Goal: Complete application form

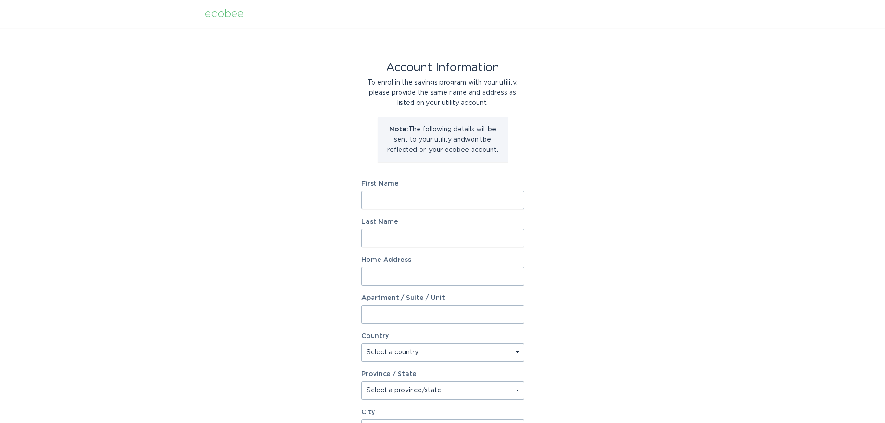
click at [401, 200] on input "First Name" at bounding box center [442, 200] width 163 height 19
type input "Michael"
type input "Klemesrud"
type input "10638 E. Tesla Ave"
select select "US"
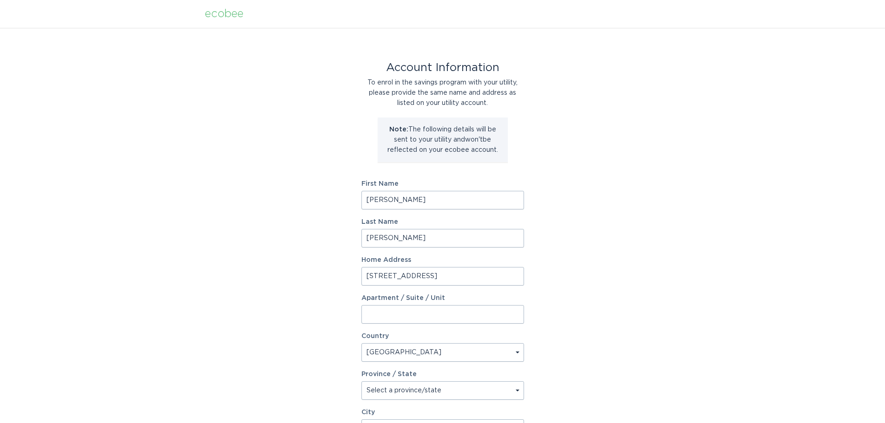
type input "Mesa"
type input "85212"
select select "AZ"
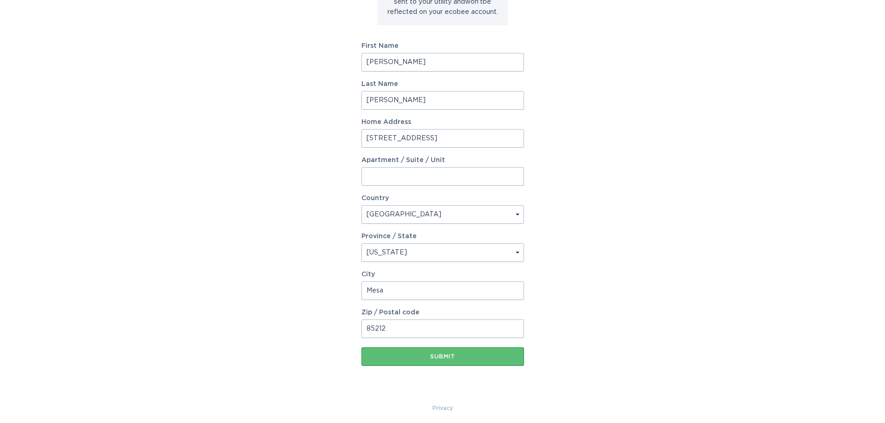
scroll to position [142, 0]
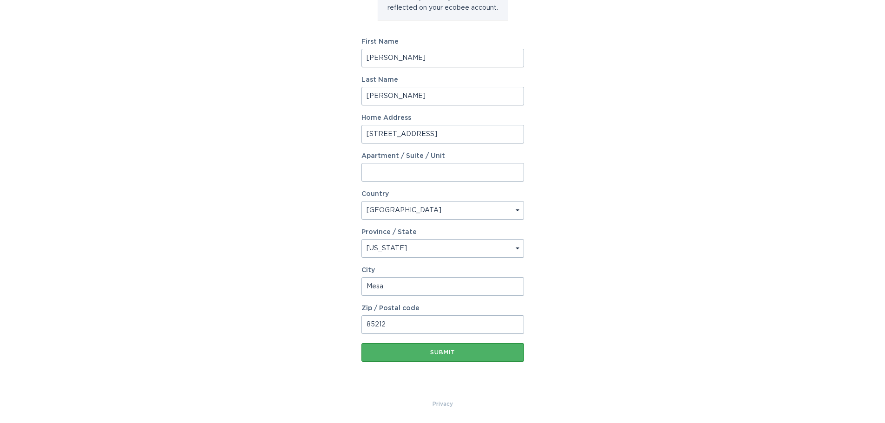
click at [457, 349] on button "Submit" at bounding box center [442, 352] width 163 height 19
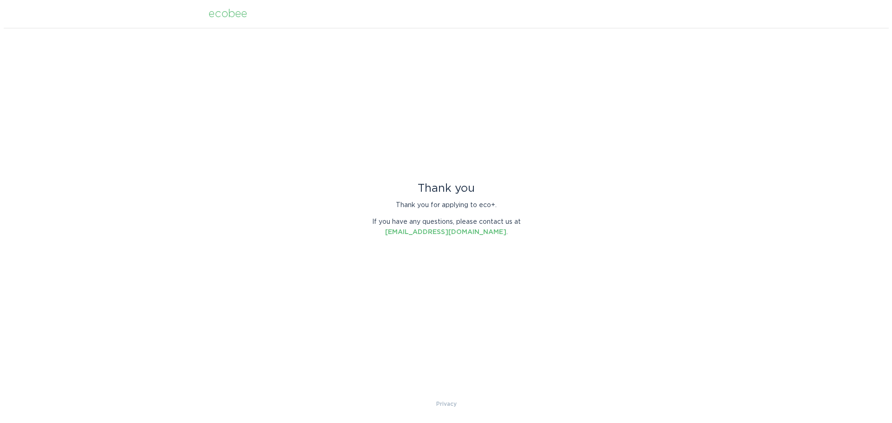
scroll to position [0, 0]
click at [229, 15] on div "ecobee" at bounding box center [227, 14] width 39 height 10
click at [227, 15] on div "ecobee" at bounding box center [227, 14] width 39 height 10
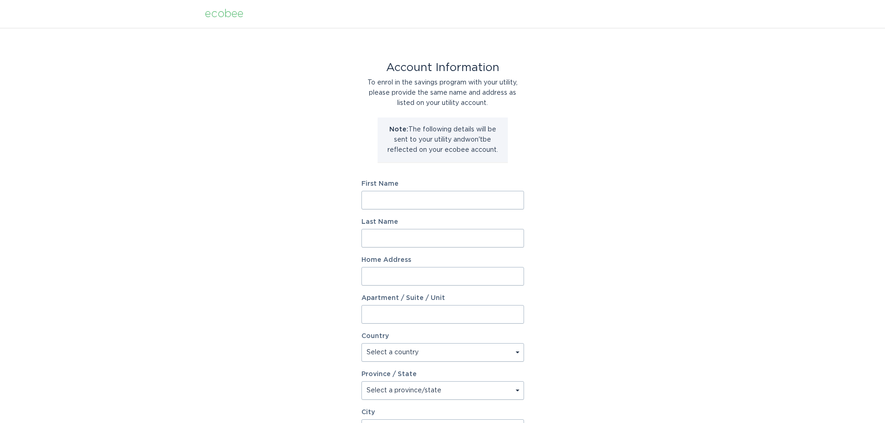
click at [415, 196] on input "First Name" at bounding box center [442, 200] width 163 height 19
type input "Michael"
type input "Klemesrud"
type input "10638 E. Tesla Ave"
select select "US"
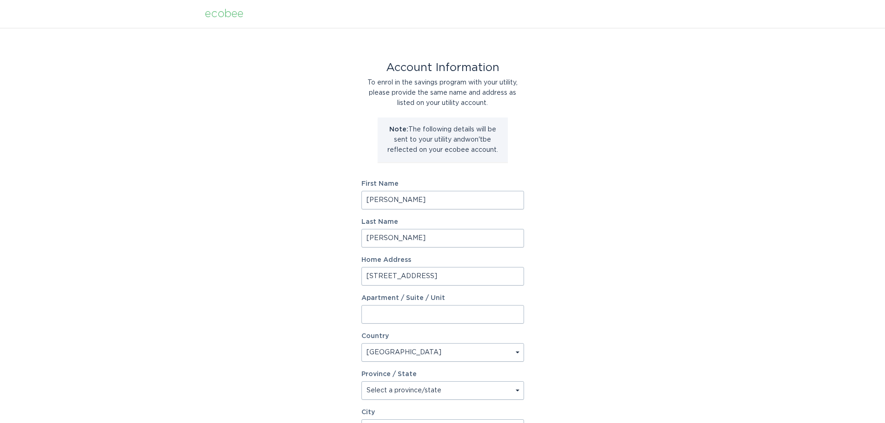
type input "Mesa"
type input "85212"
select select "AZ"
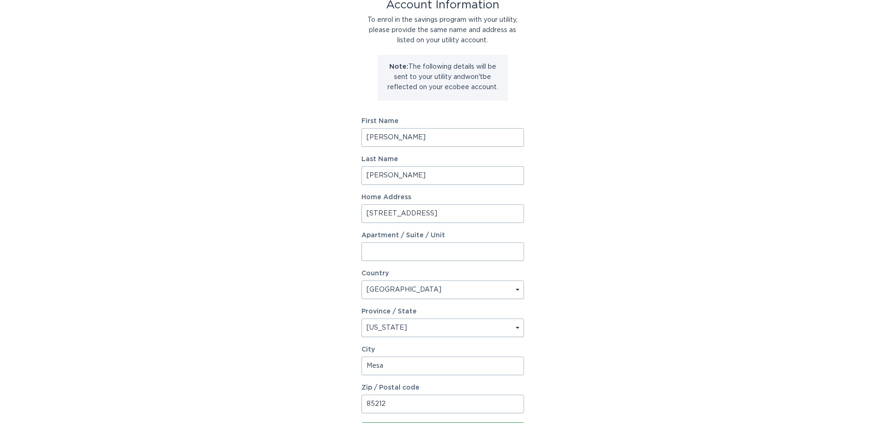
scroll to position [124, 0]
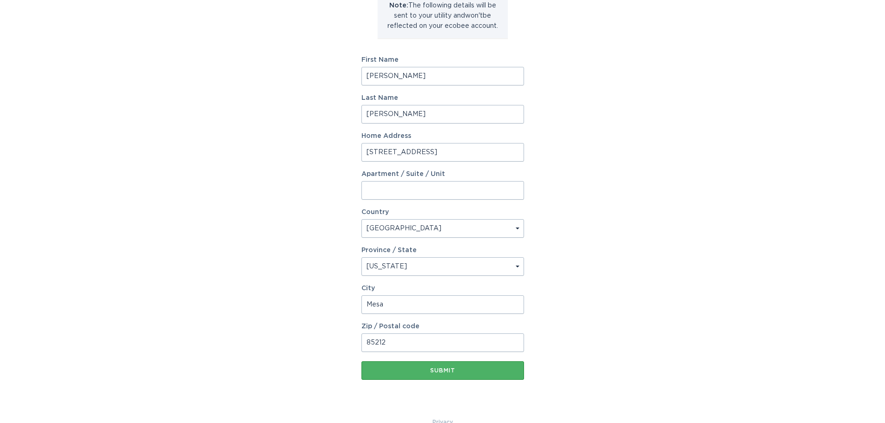
click at [449, 371] on div "Submit" at bounding box center [442, 371] width 153 height 6
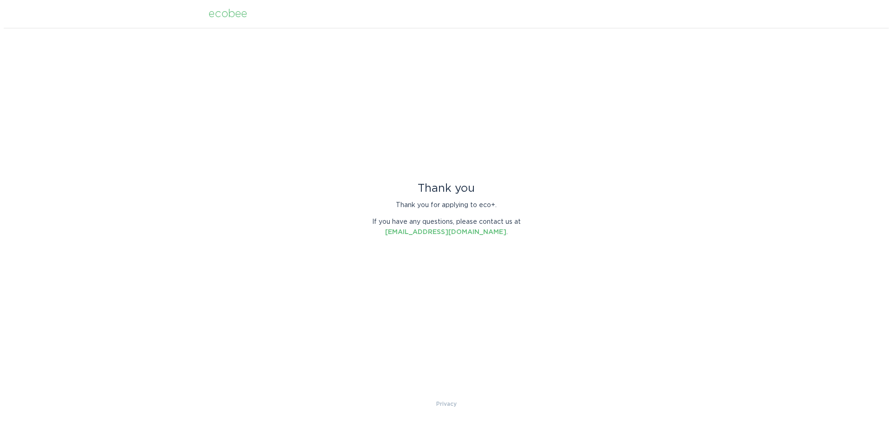
scroll to position [0, 0]
